Goal: Task Accomplishment & Management: Use online tool/utility

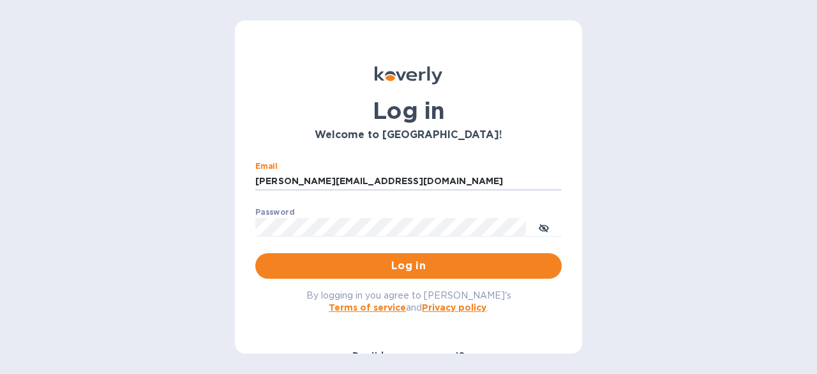
drag, startPoint x: 275, startPoint y: 179, endPoint x: 176, endPoint y: 175, distance: 99.1
click at [176, 175] on div "Log in Welcome to Koverly! Email steve.oceansouth@gmail.com ​ Password ​ Log in…" at bounding box center [408, 187] width 817 height 374
click at [268, 179] on input "steve.oceansouth@gmail.com" at bounding box center [408, 181] width 307 height 19
type input "clare.oceansouth@gmail.com"
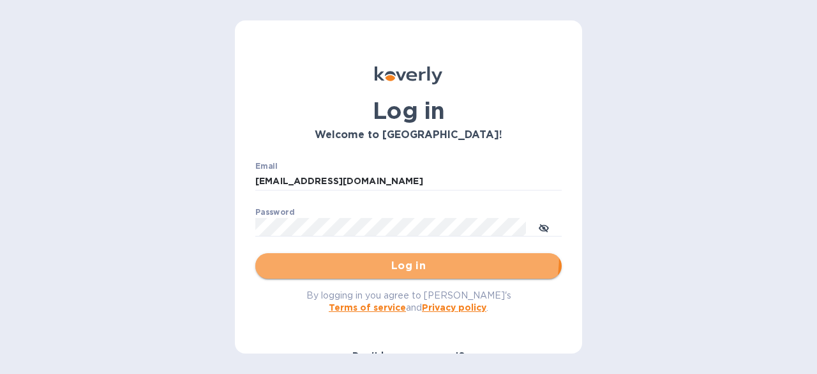
click at [378, 254] on button "Log in" at bounding box center [408, 266] width 307 height 26
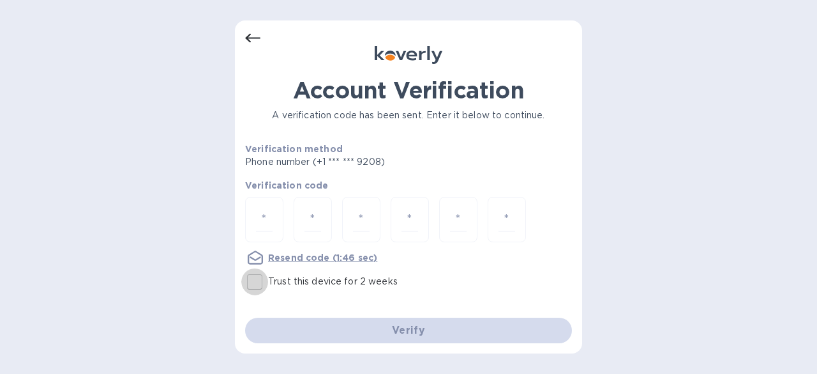
click at [249, 275] on input "Trust this device for 2 weeks" at bounding box center [254, 281] width 27 height 27
checkbox input "true"
click at [264, 219] on input "number" at bounding box center [264, 220] width 17 height 24
type input "3"
type input "2"
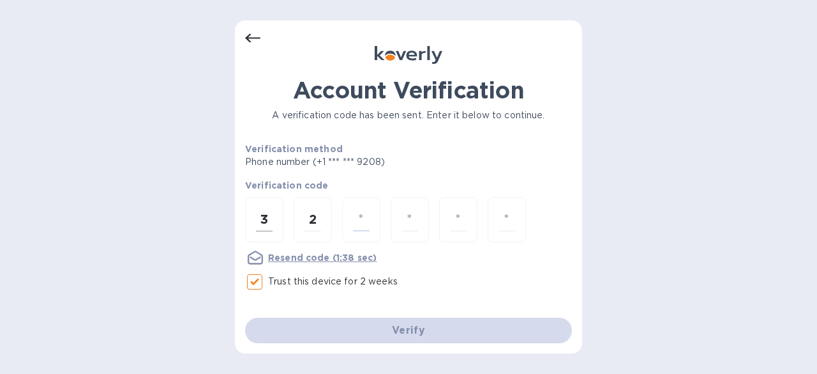
type input "3"
type input "0"
type input "2"
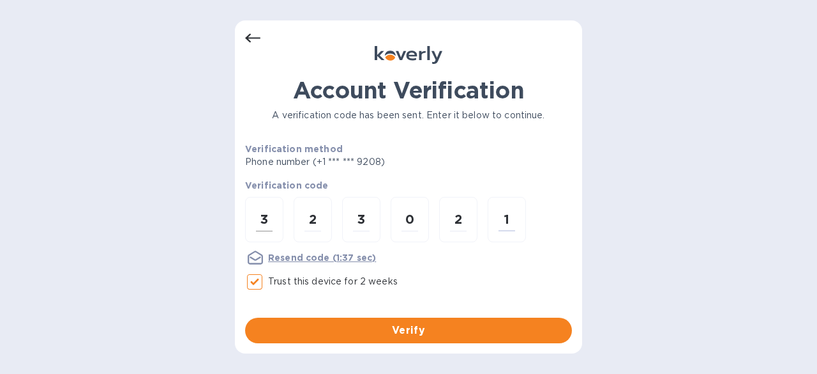
type input "1"
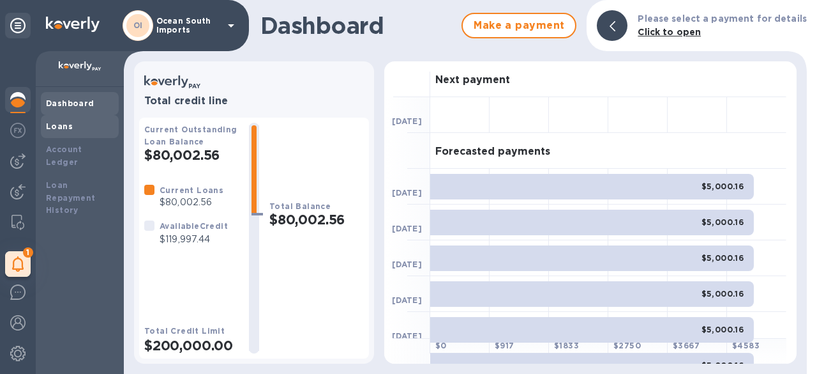
click at [91, 125] on div "Loans" at bounding box center [80, 126] width 68 height 13
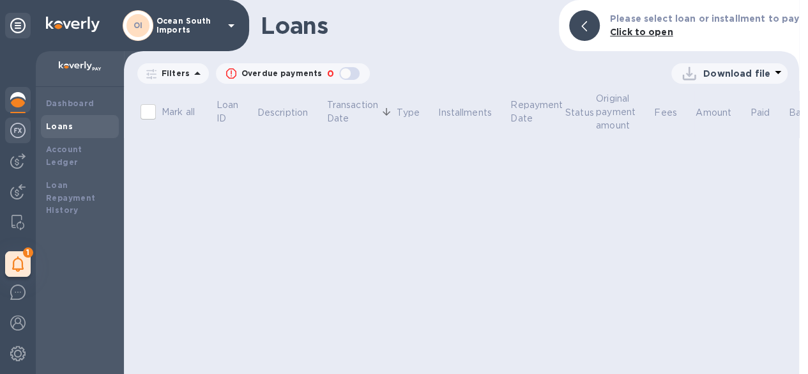
click at [20, 126] on img at bounding box center [17, 130] width 15 height 15
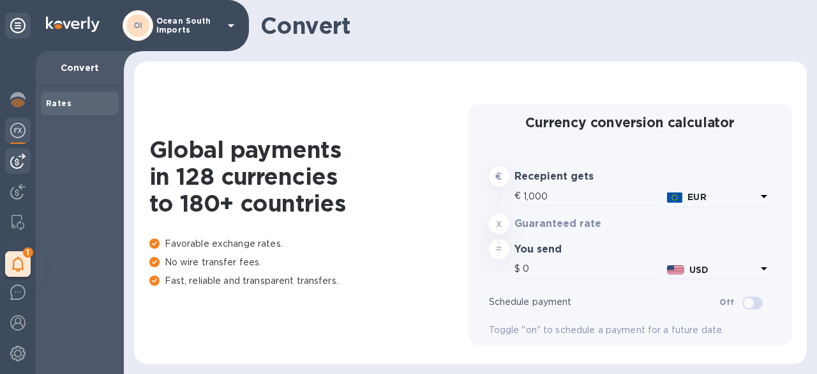
click at [23, 156] on img at bounding box center [17, 160] width 15 height 15
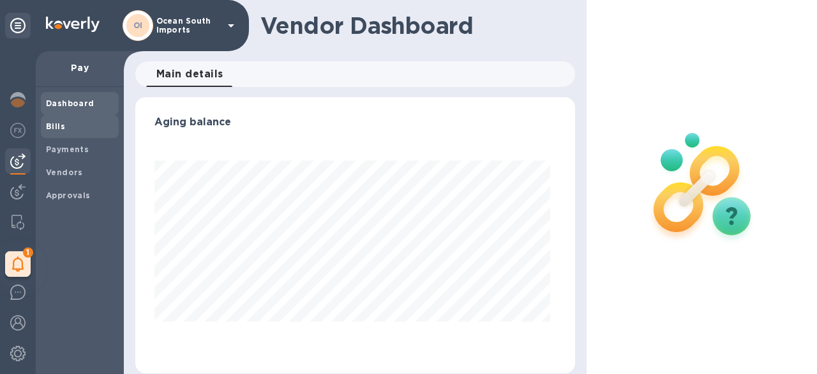
click at [56, 125] on b "Bills" at bounding box center [55, 126] width 19 height 10
click at [69, 128] on span "Bills" at bounding box center [80, 126] width 68 height 13
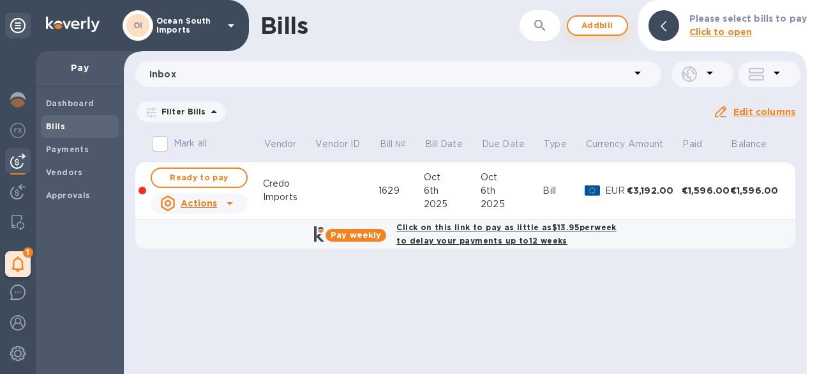
click at [617, 26] on span "Add bill" at bounding box center [598, 25] width 38 height 15
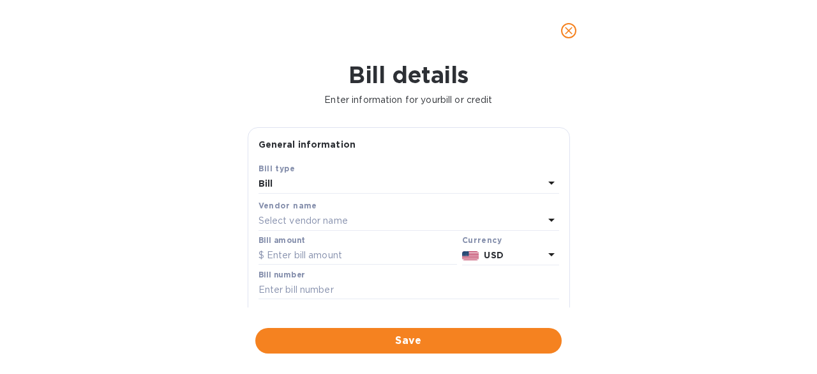
click at [333, 213] on div "Select vendor name" at bounding box center [401, 221] width 285 height 18
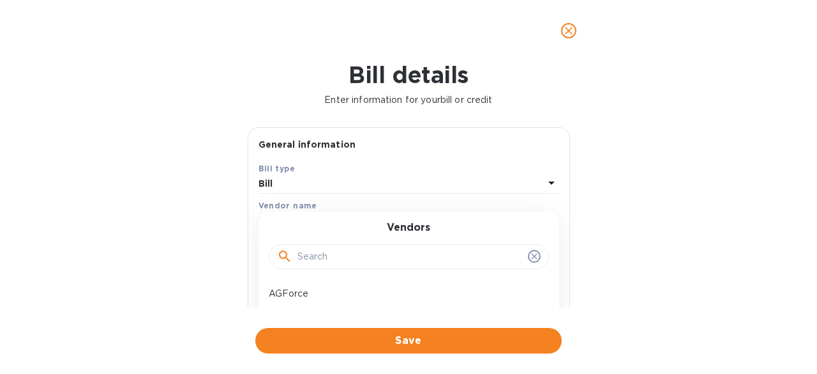
click at [340, 254] on input "text" at bounding box center [410, 256] width 225 height 19
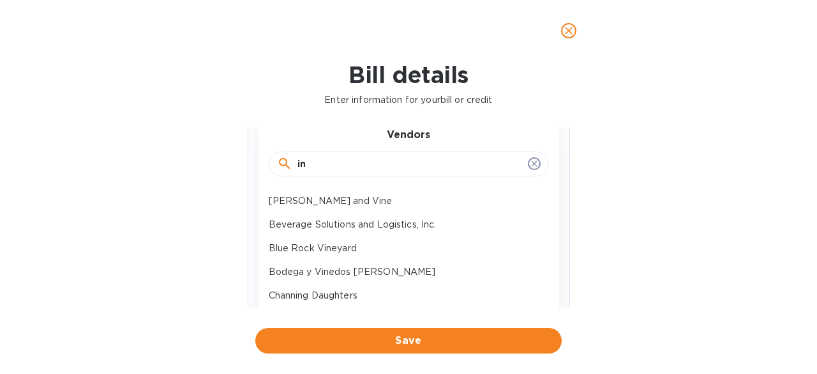
scroll to position [64, 0]
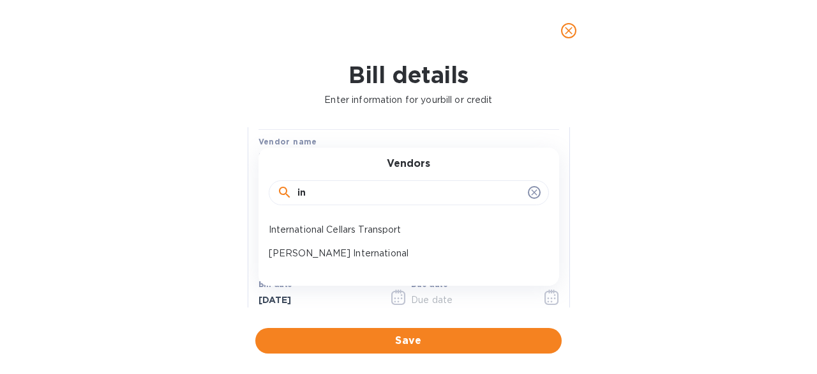
type input "i"
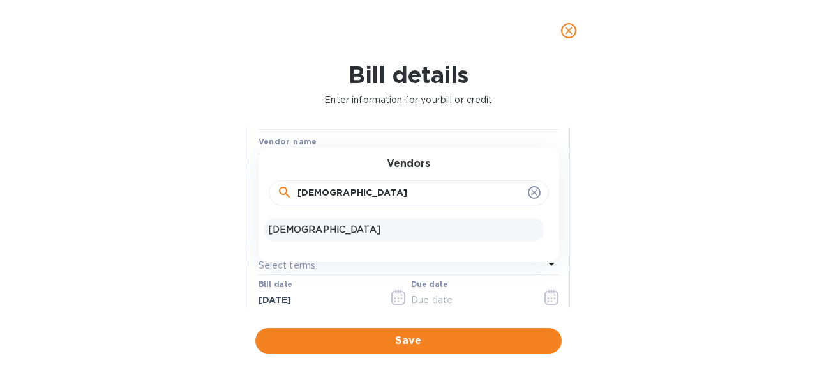
type input "[DEMOGRAPHIC_DATA]"
click at [321, 227] on p "[DEMOGRAPHIC_DATA]" at bounding box center [404, 229] width 270 height 13
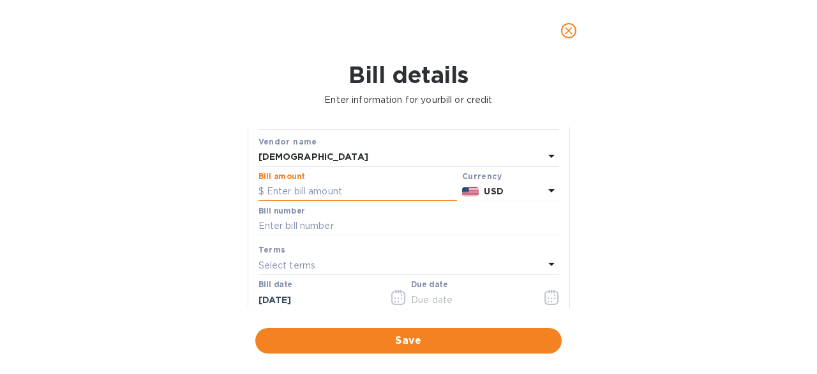
click at [324, 192] on input "text" at bounding box center [358, 191] width 199 height 19
paste input "8,642.79"
type input "8,642.79"
click at [373, 222] on input "text" at bounding box center [409, 225] width 301 height 19
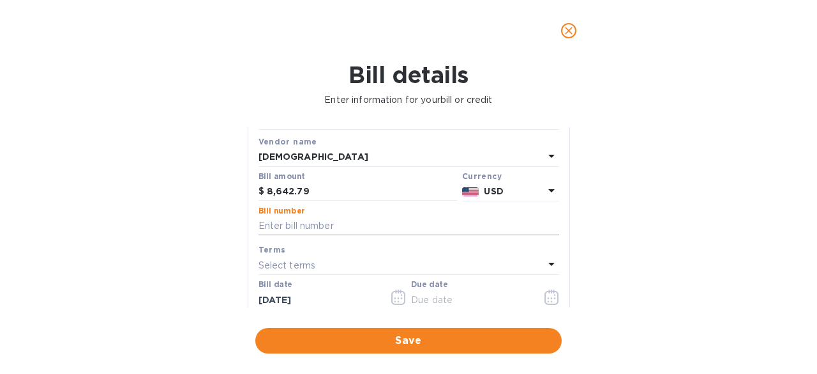
paste input "3824"
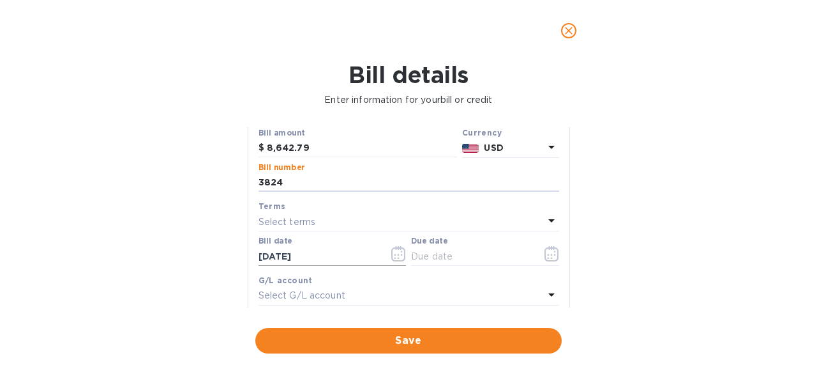
scroll to position [128, 0]
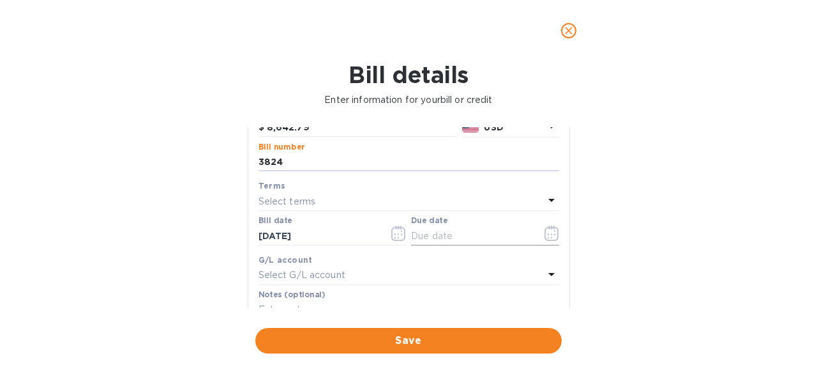
type input "3824"
click at [545, 231] on icon "button" at bounding box center [552, 232] width 15 height 15
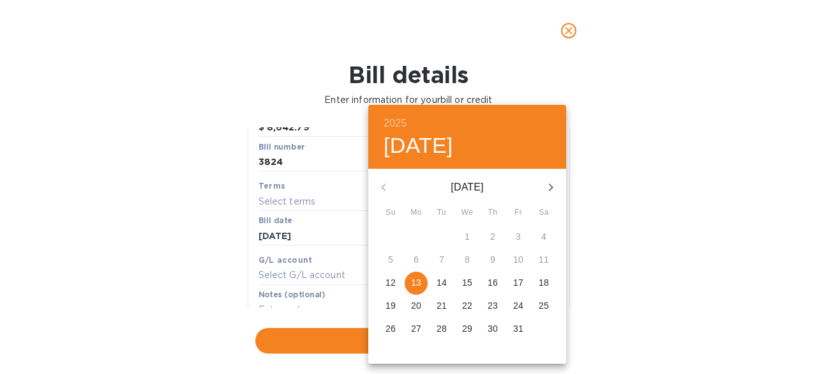
click at [426, 281] on span "13" at bounding box center [416, 282] width 23 height 13
type input "[DATE]"
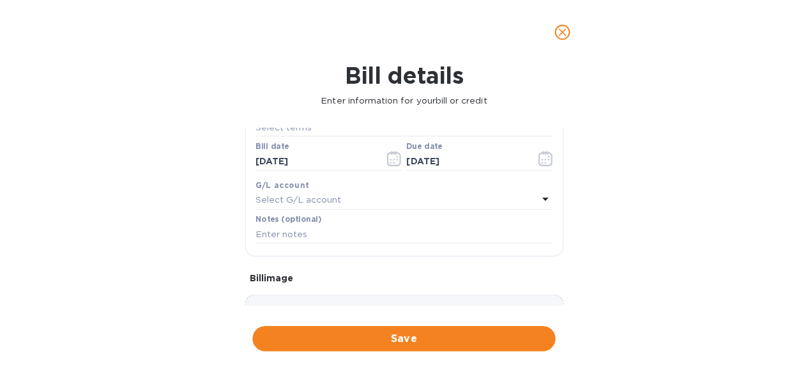
scroll to position [298, 0]
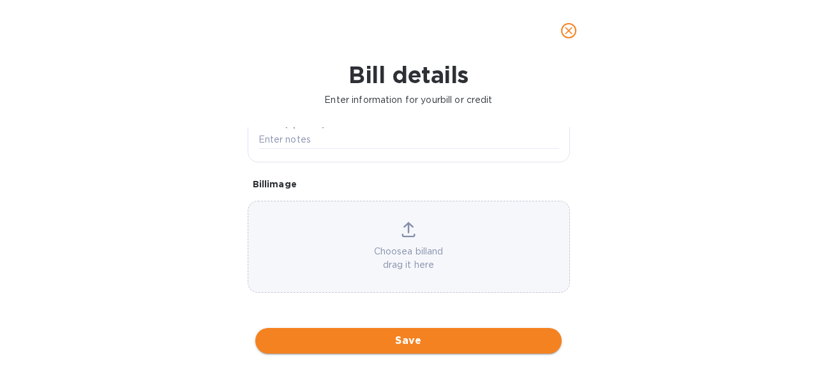
click at [386, 340] on span "Save" at bounding box center [409, 340] width 286 height 15
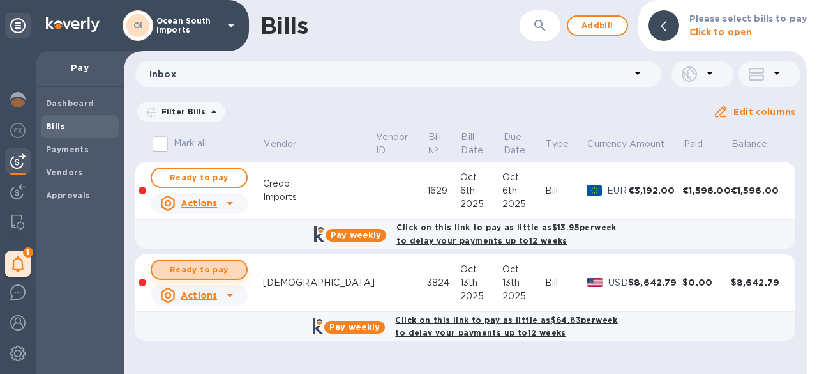
click at [230, 270] on span "Ready to pay" at bounding box center [199, 269] width 74 height 15
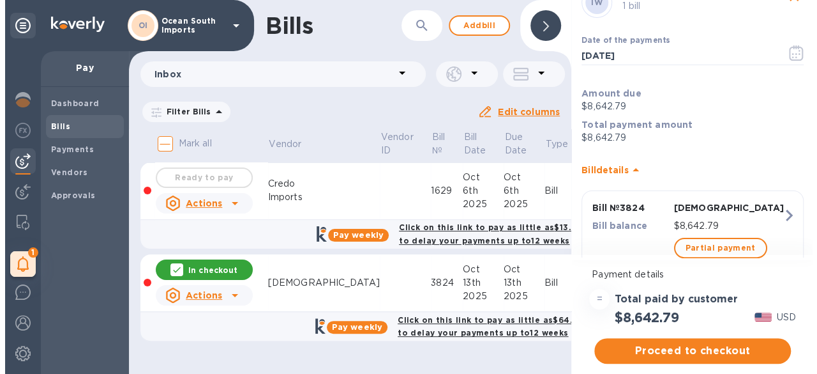
scroll to position [84, 0]
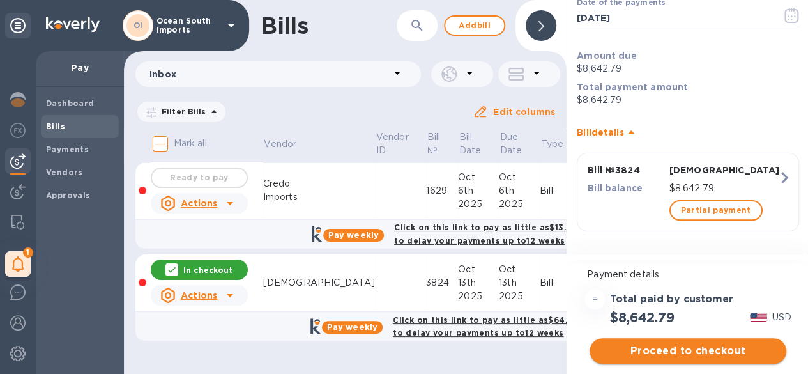
click at [655, 351] on span "Proceed to checkout" at bounding box center [688, 350] width 176 height 15
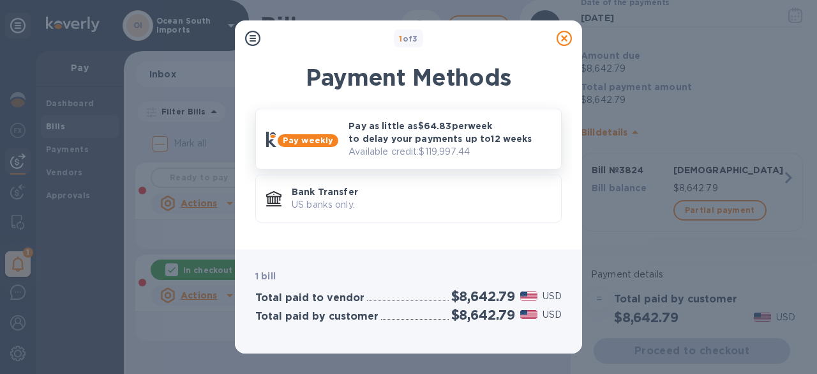
click at [414, 137] on p "Pay as little as $64.83 per week to delay your payments up to 12 weeks" at bounding box center [450, 132] width 202 height 26
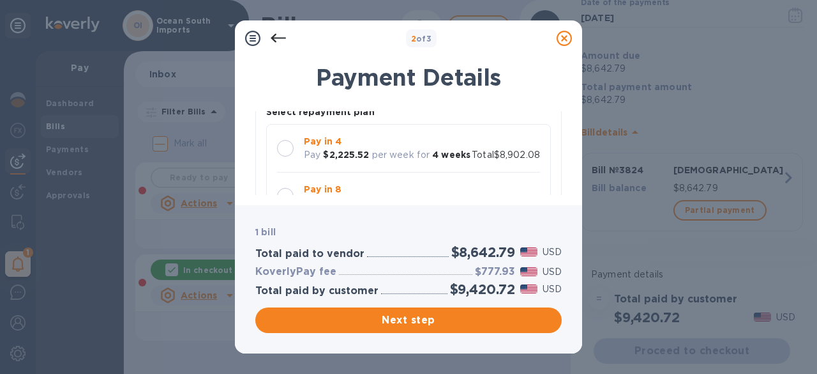
scroll to position [128, 0]
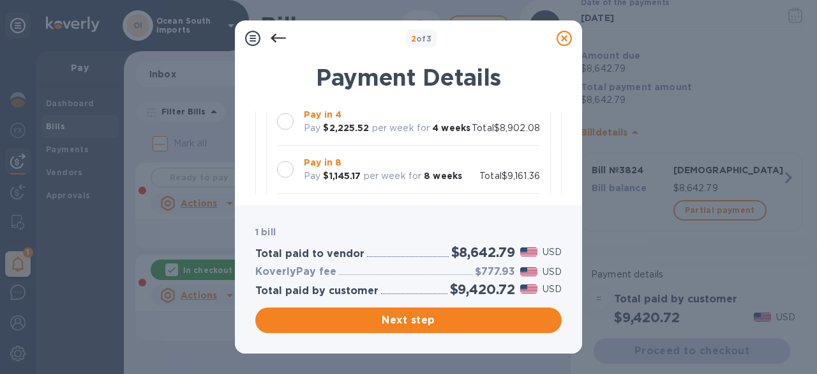
click at [287, 122] on div at bounding box center [285, 121] width 17 height 17
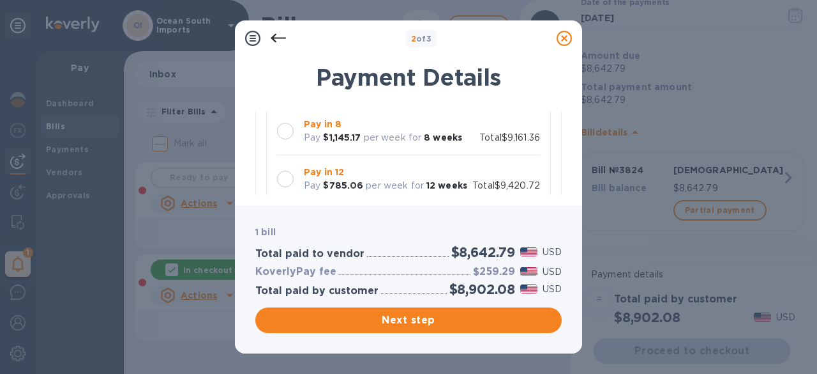
scroll to position [116, 0]
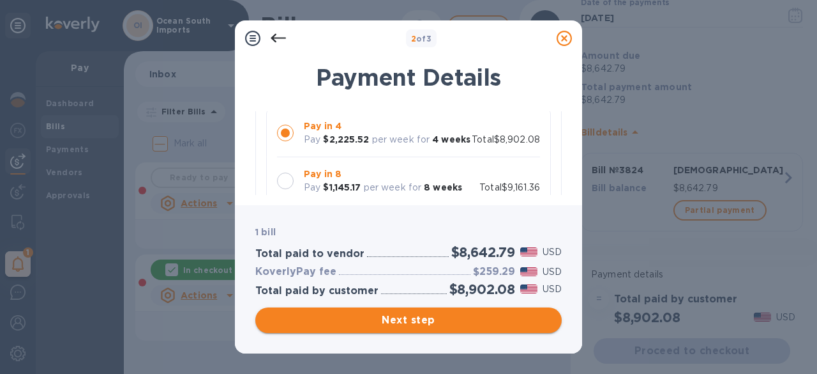
click at [415, 322] on span "Next step" at bounding box center [409, 319] width 286 height 15
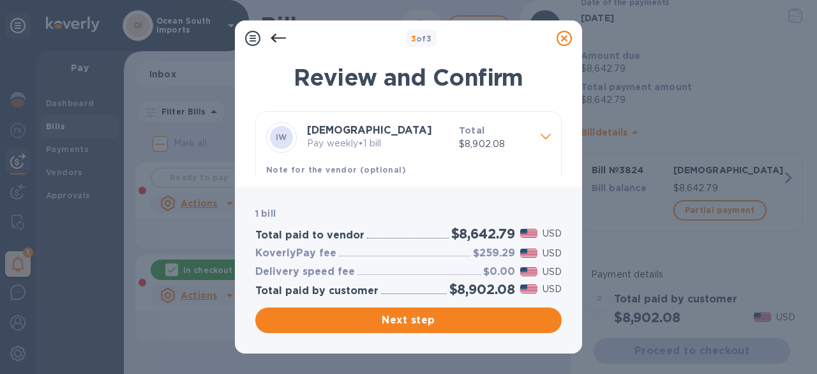
scroll to position [49, 0]
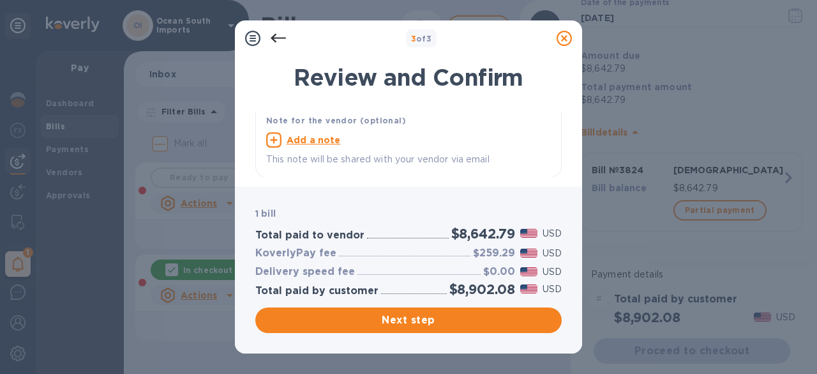
click at [414, 335] on div "Next step" at bounding box center [409, 320] width 312 height 31
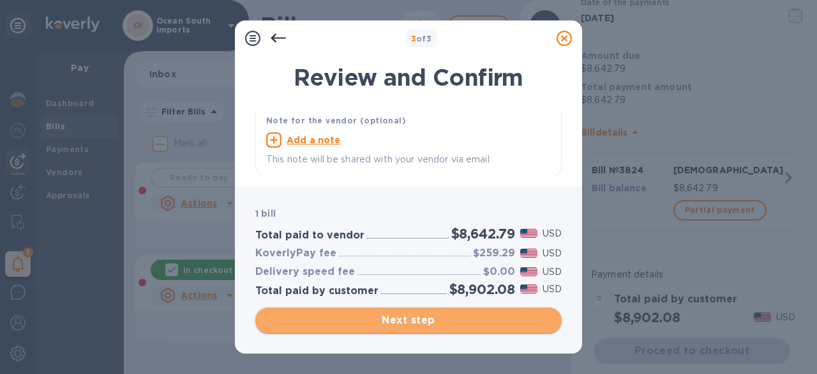
click at [413, 329] on button "Next step" at bounding box center [408, 320] width 307 height 26
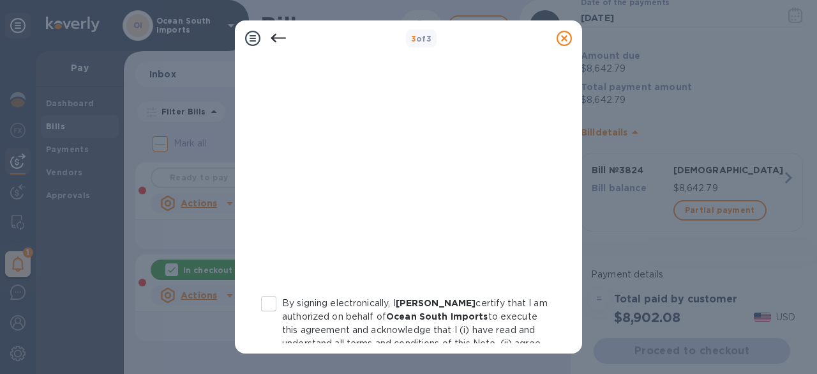
scroll to position [289, 0]
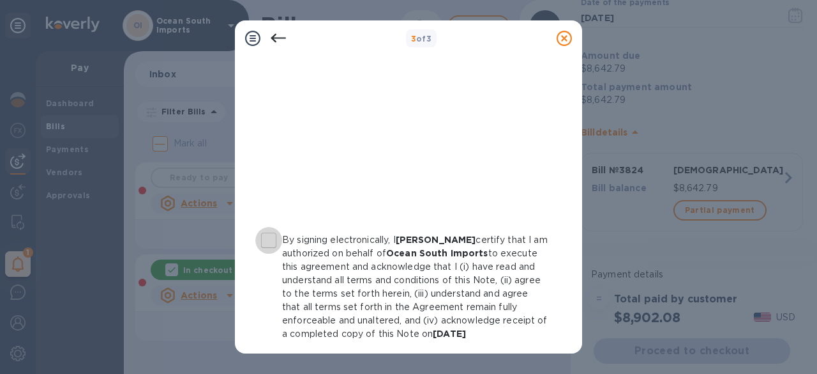
click at [264, 240] on input "By signing electronically, I [PERSON_NAME] certify that I am authorized on beha…" at bounding box center [268, 240] width 27 height 27
checkbox input "true"
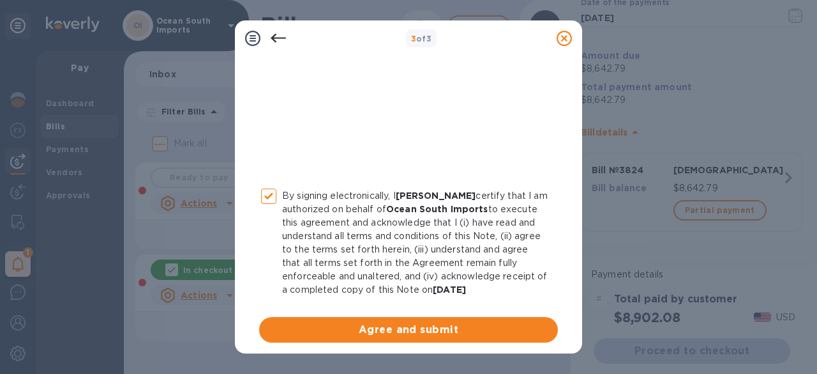
scroll to position [353, 0]
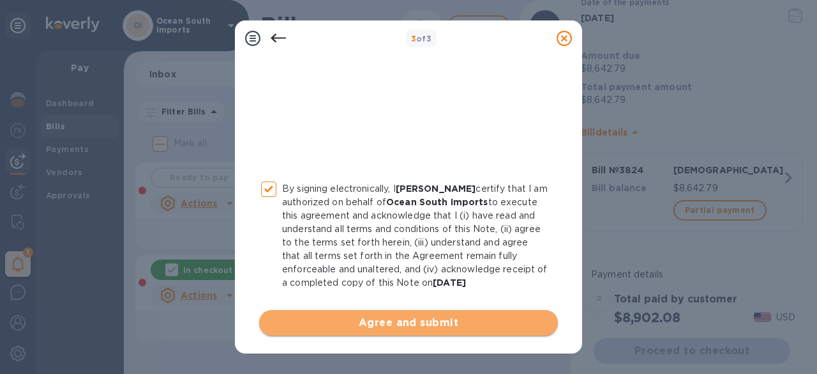
click at [411, 321] on span "Agree and submit" at bounding box center [408, 322] width 278 height 15
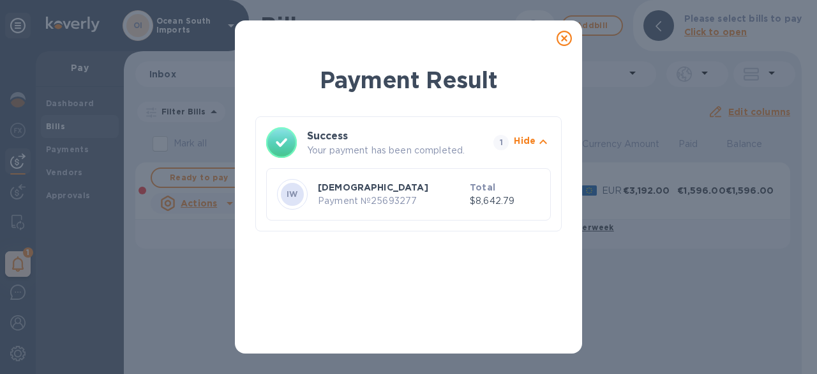
click at [563, 40] on icon at bounding box center [564, 38] width 15 height 15
